Goal: Find specific page/section: Find specific page/section

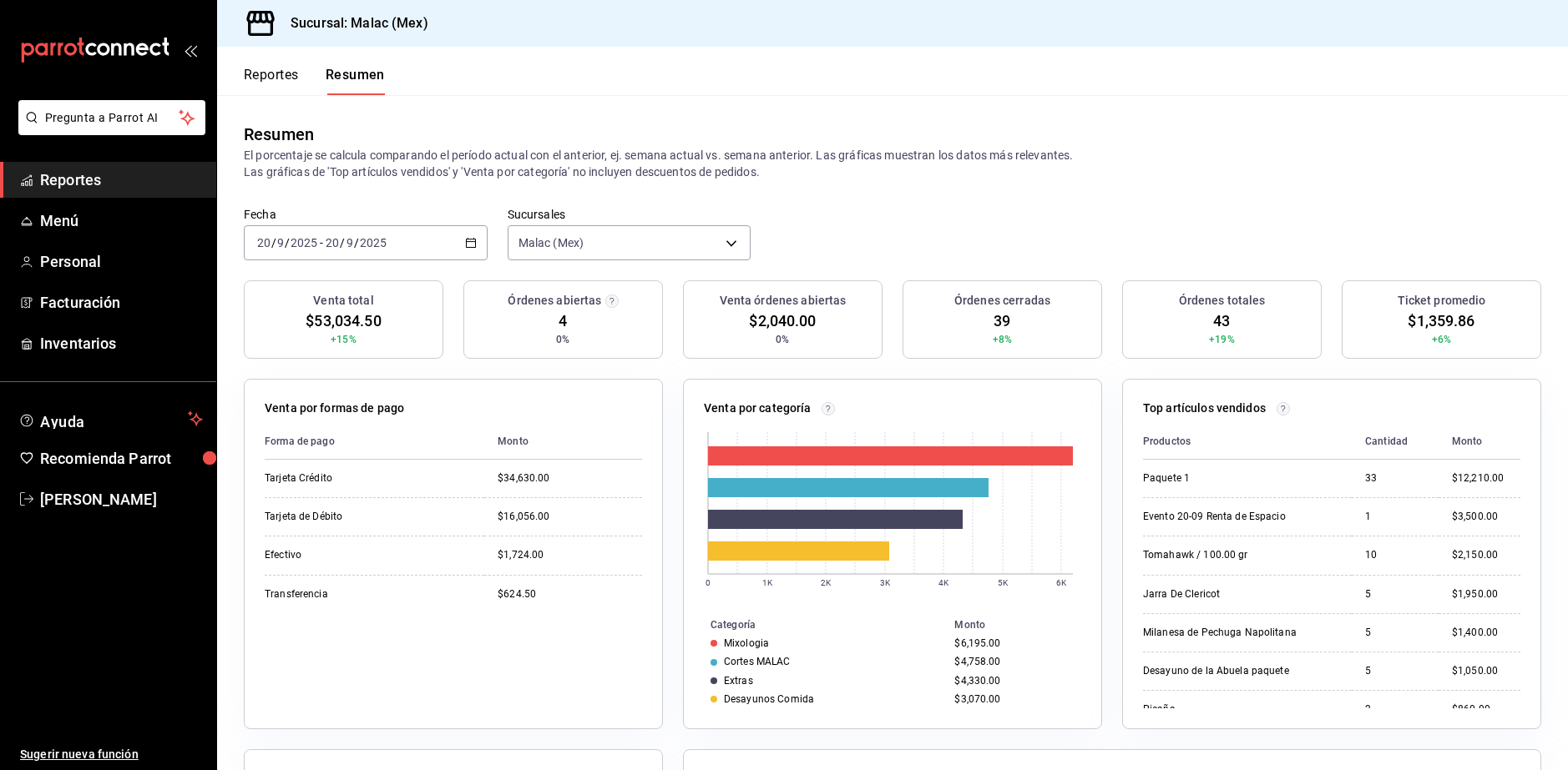
click at [58, 183] on span "Reportes" at bounding box center [121, 179] width 163 height 23
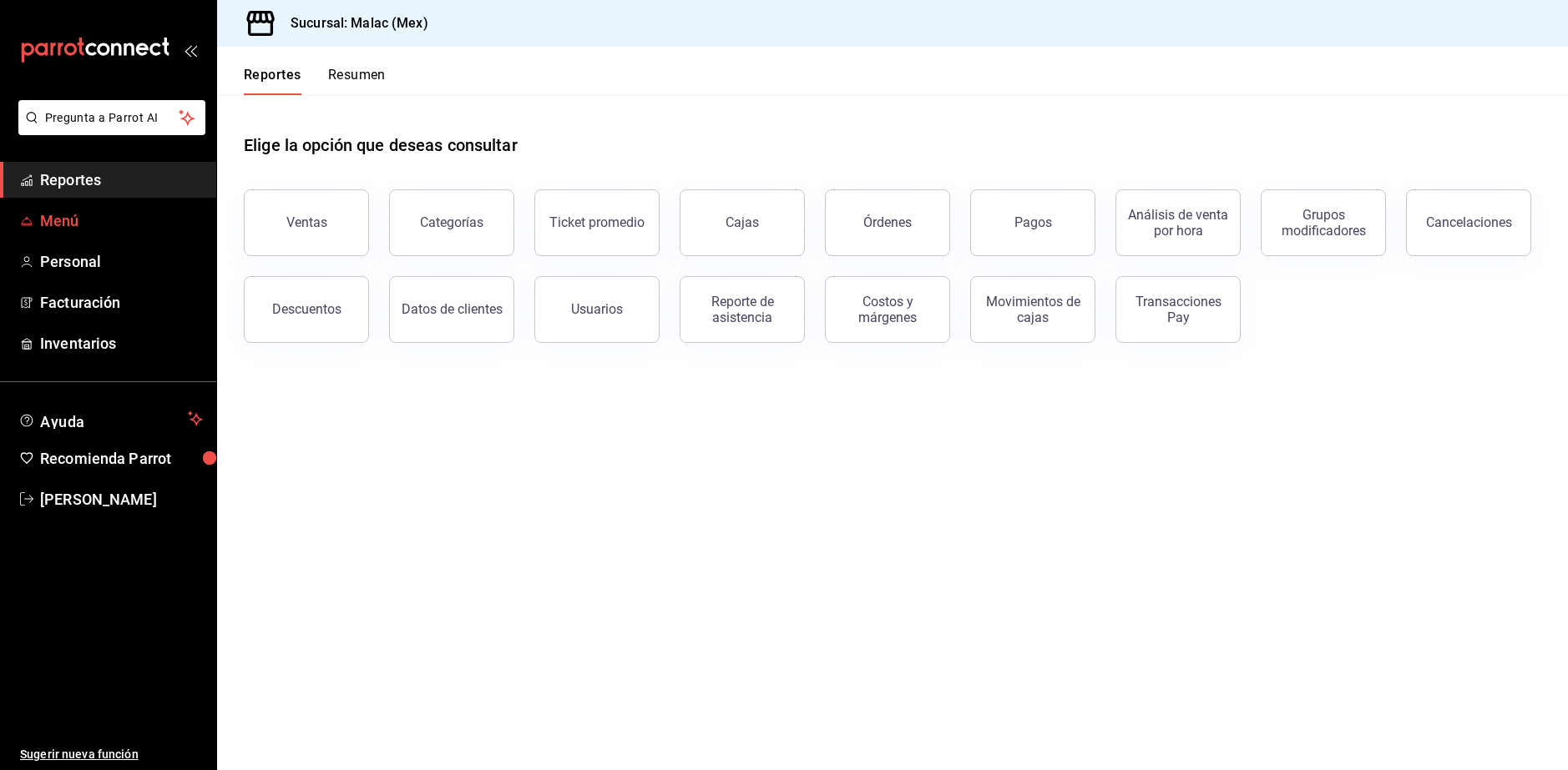
click at [58, 211] on span "Menú" at bounding box center [121, 221] width 163 height 23
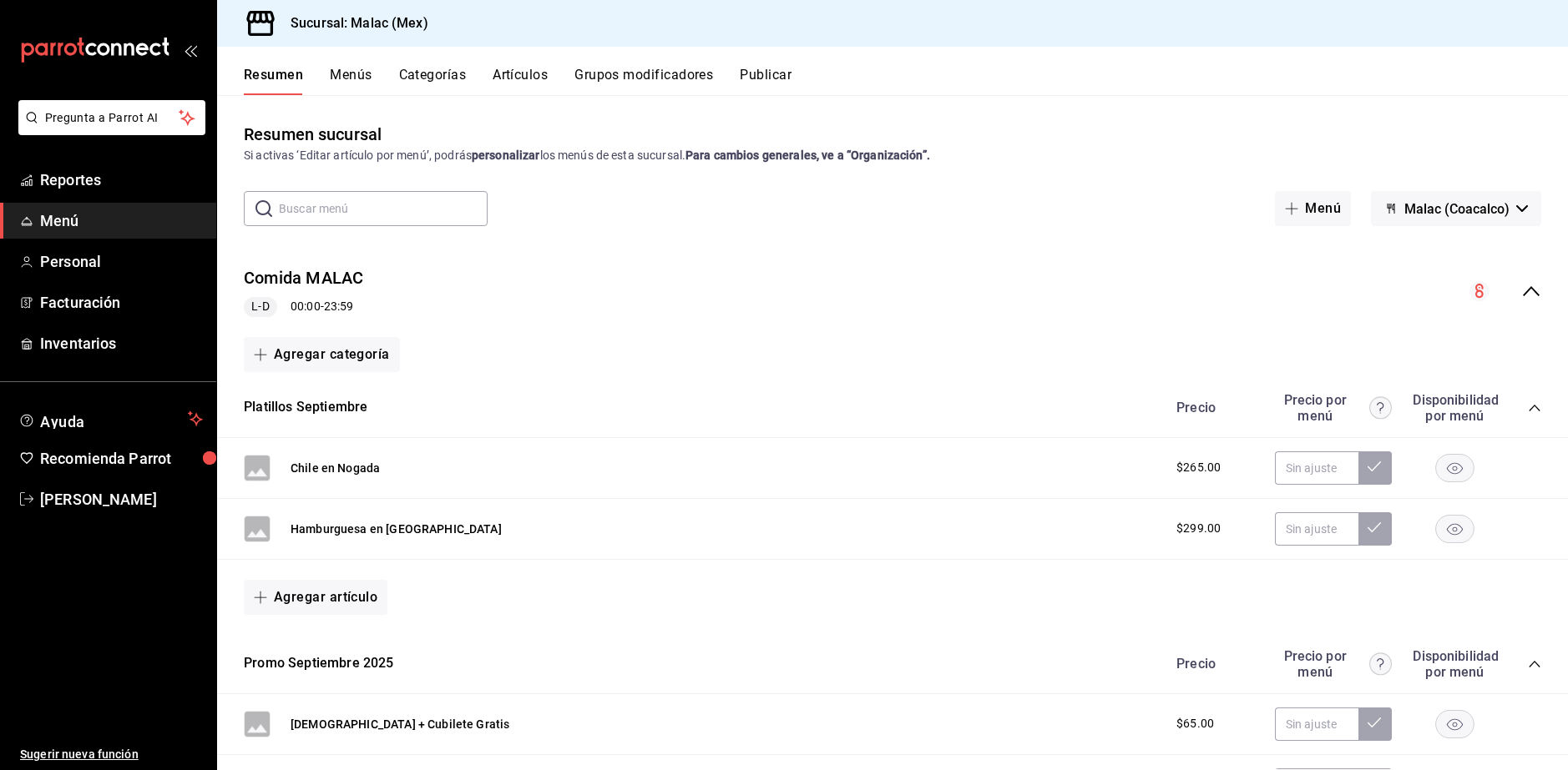
click at [354, 85] on button "Menús" at bounding box center [351, 81] width 41 height 29
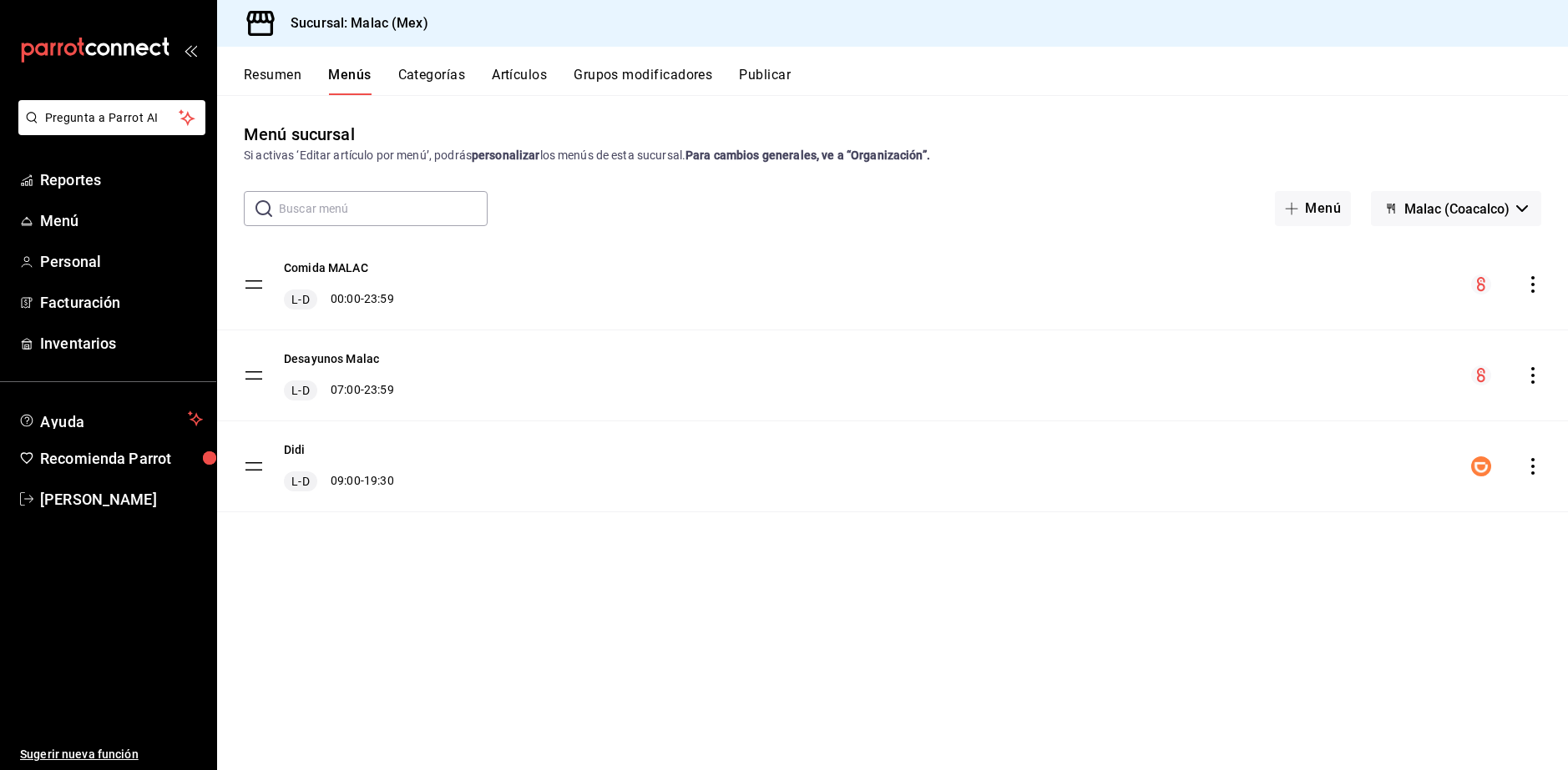
click at [430, 81] on button "Categorías" at bounding box center [432, 81] width 68 height 29
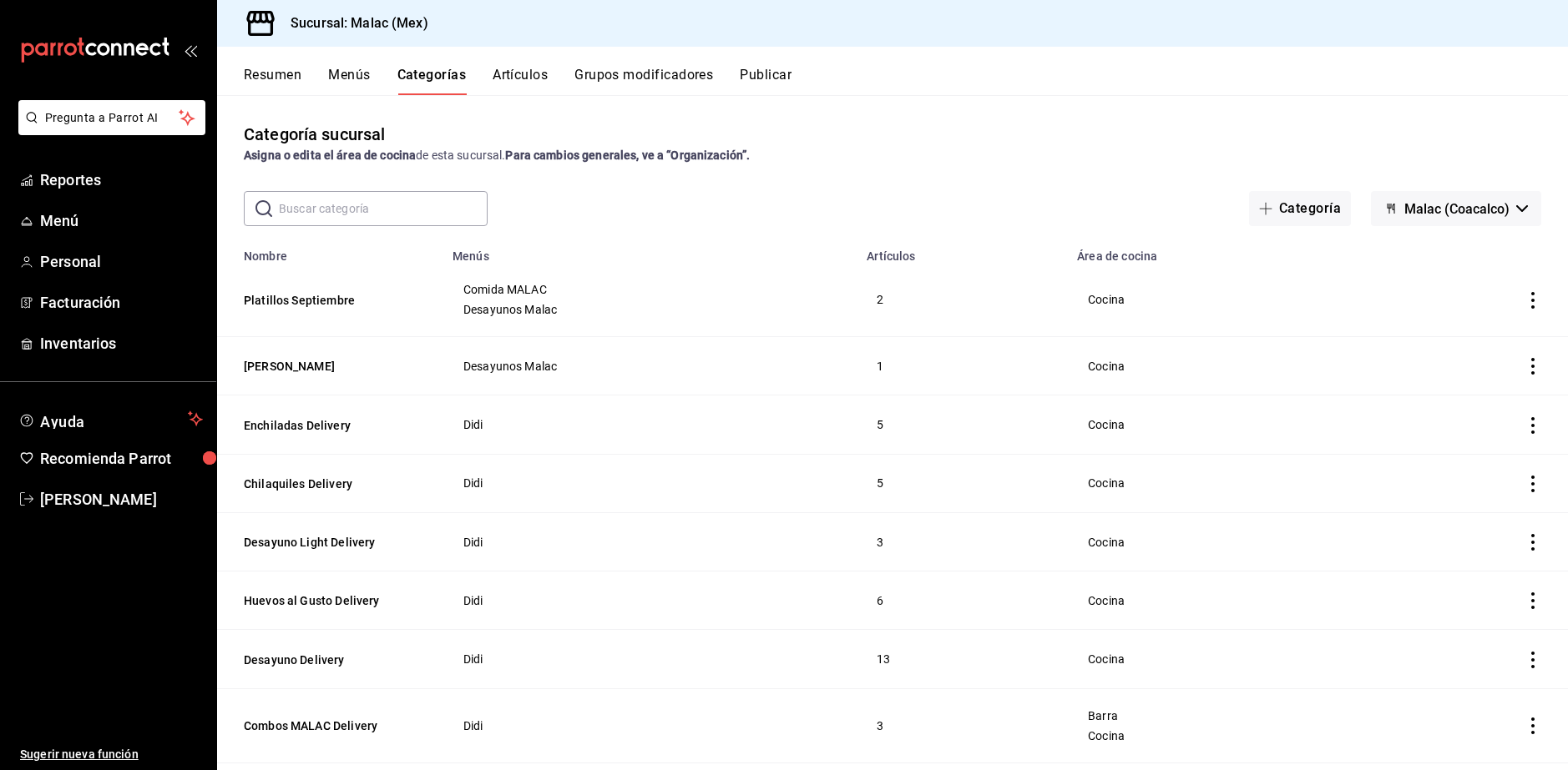
click at [296, 69] on button "Resumen" at bounding box center [273, 81] width 58 height 29
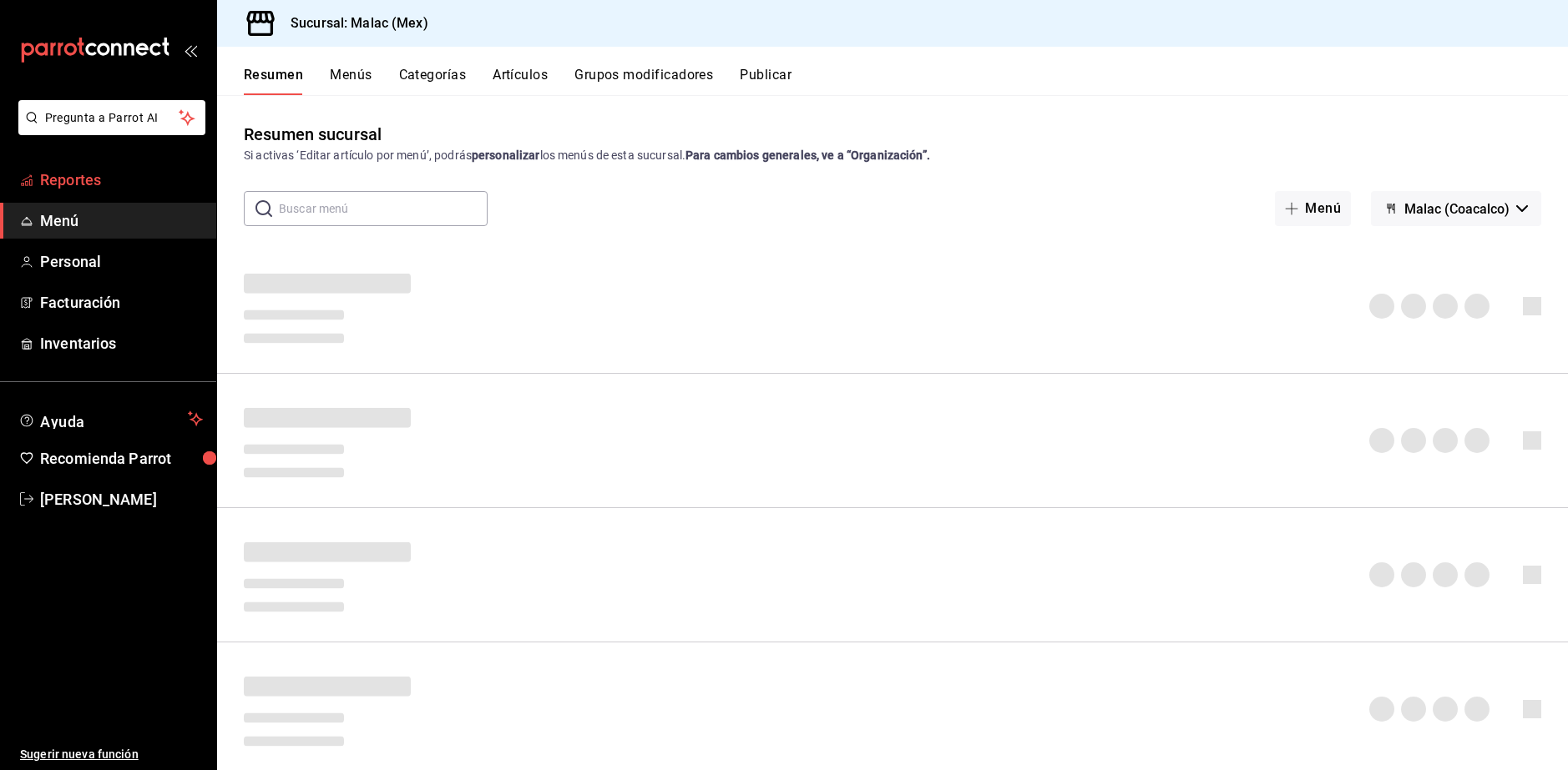
click at [79, 170] on span "Reportes" at bounding box center [121, 179] width 163 height 23
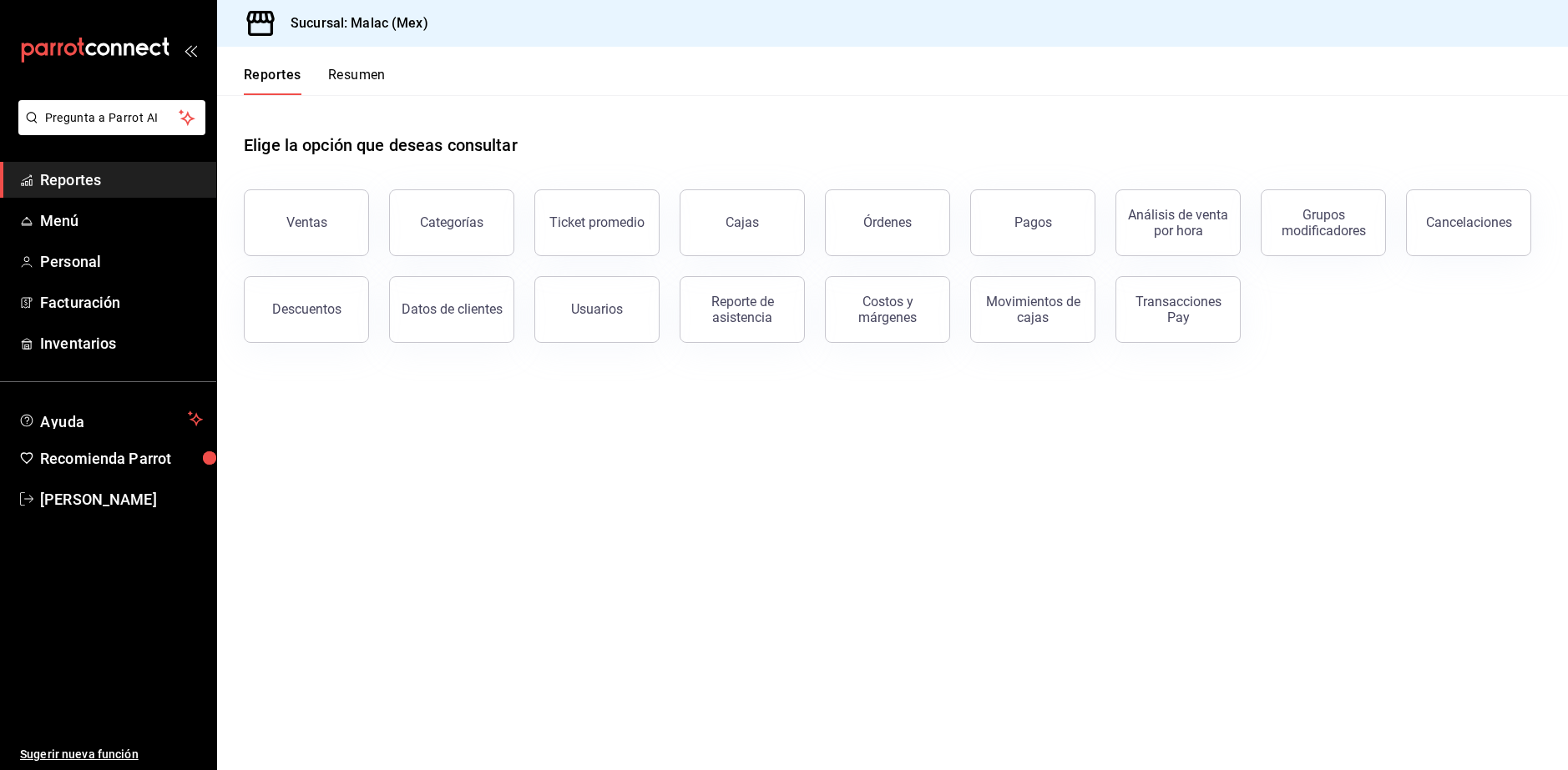
click at [351, 81] on button "Resumen" at bounding box center [357, 81] width 58 height 29
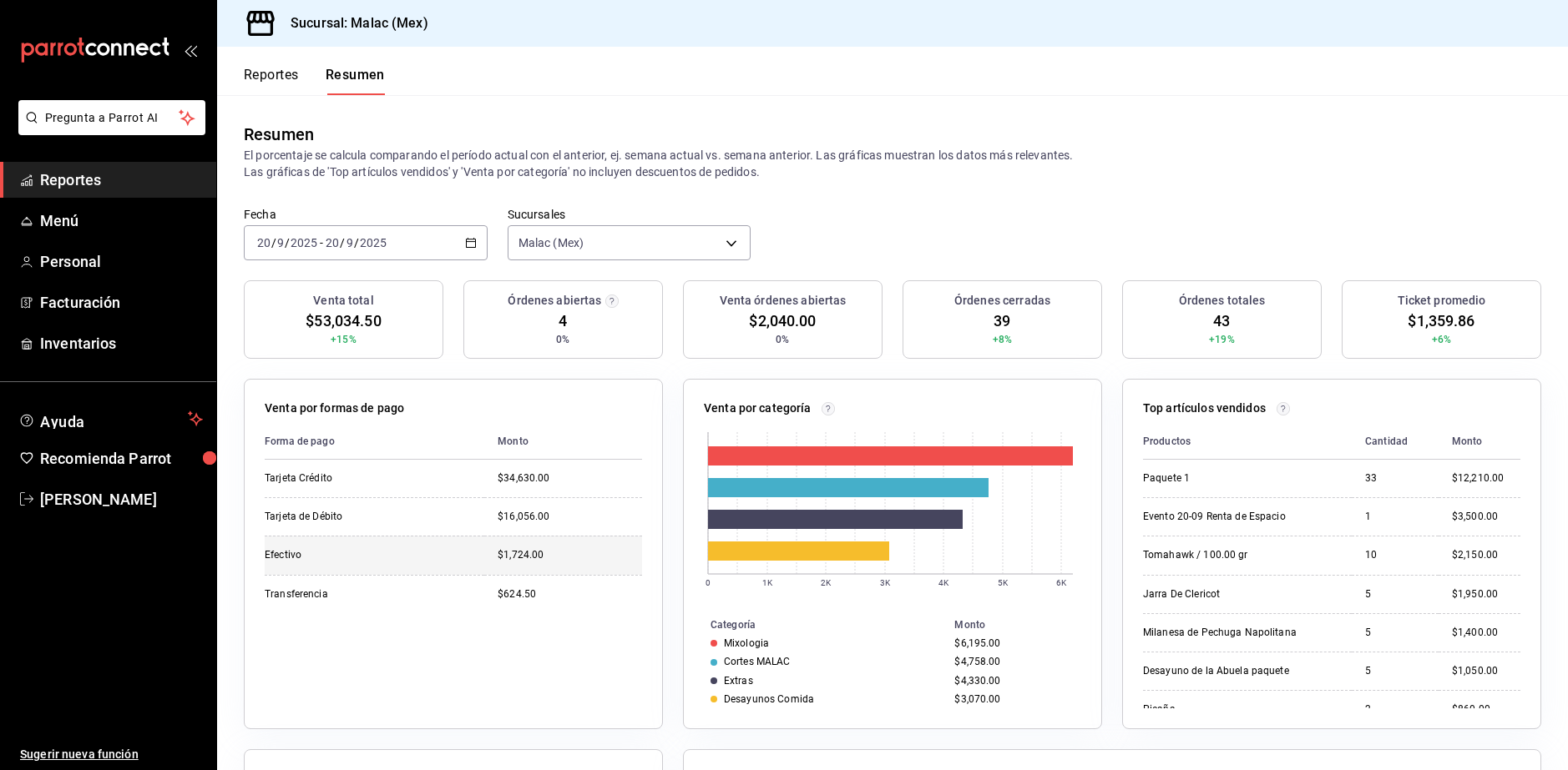
click at [414, 552] on div "Efectivo" at bounding box center [348, 555] width 167 height 14
click at [403, 327] on div "Venta total $53,034.50 +15%" at bounding box center [344, 319] width 200 height 79
